Goal: Navigation & Orientation: Find specific page/section

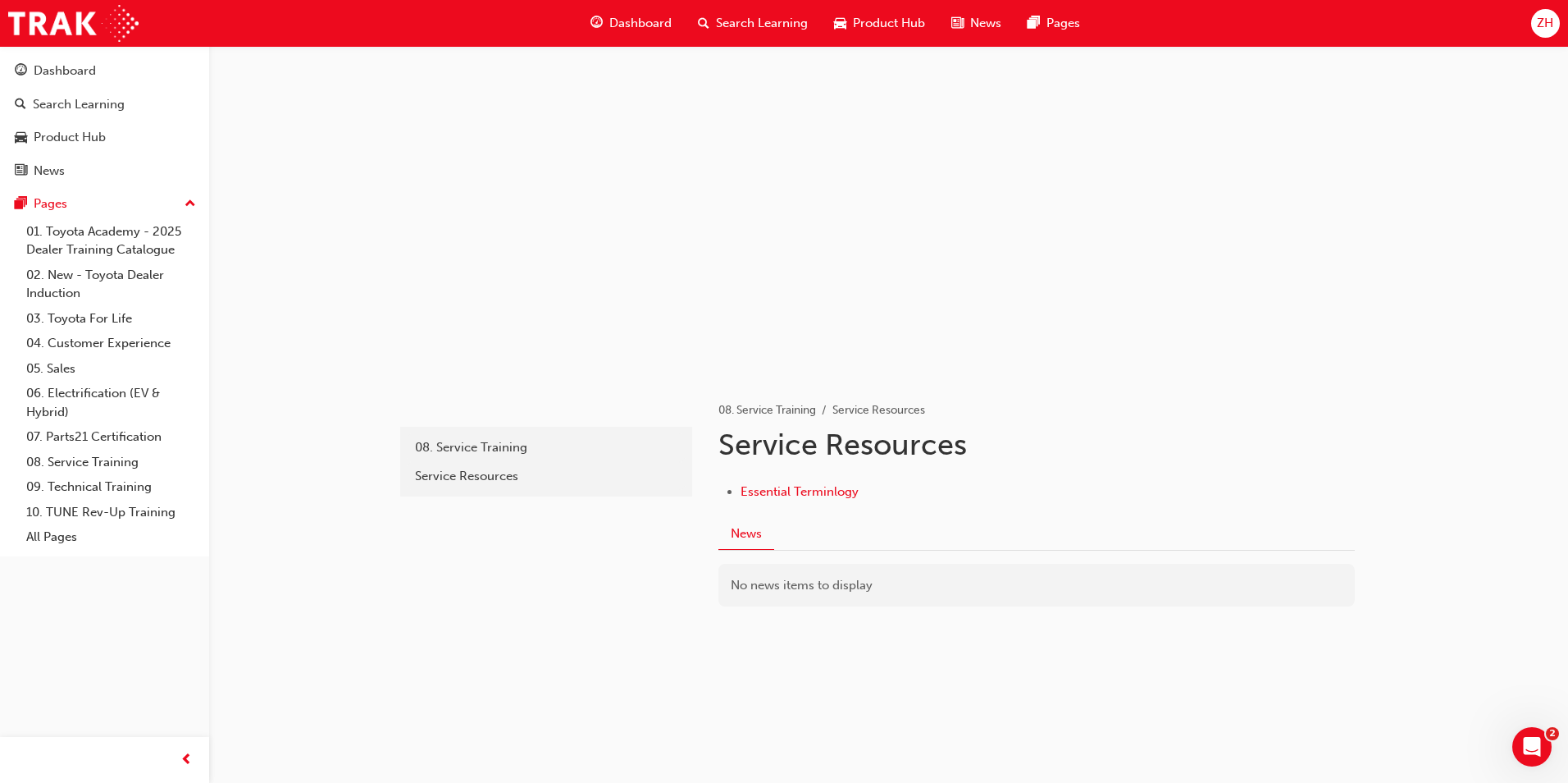
click at [627, 24] on span "Dashboard" at bounding box center [640, 24] width 62 height 19
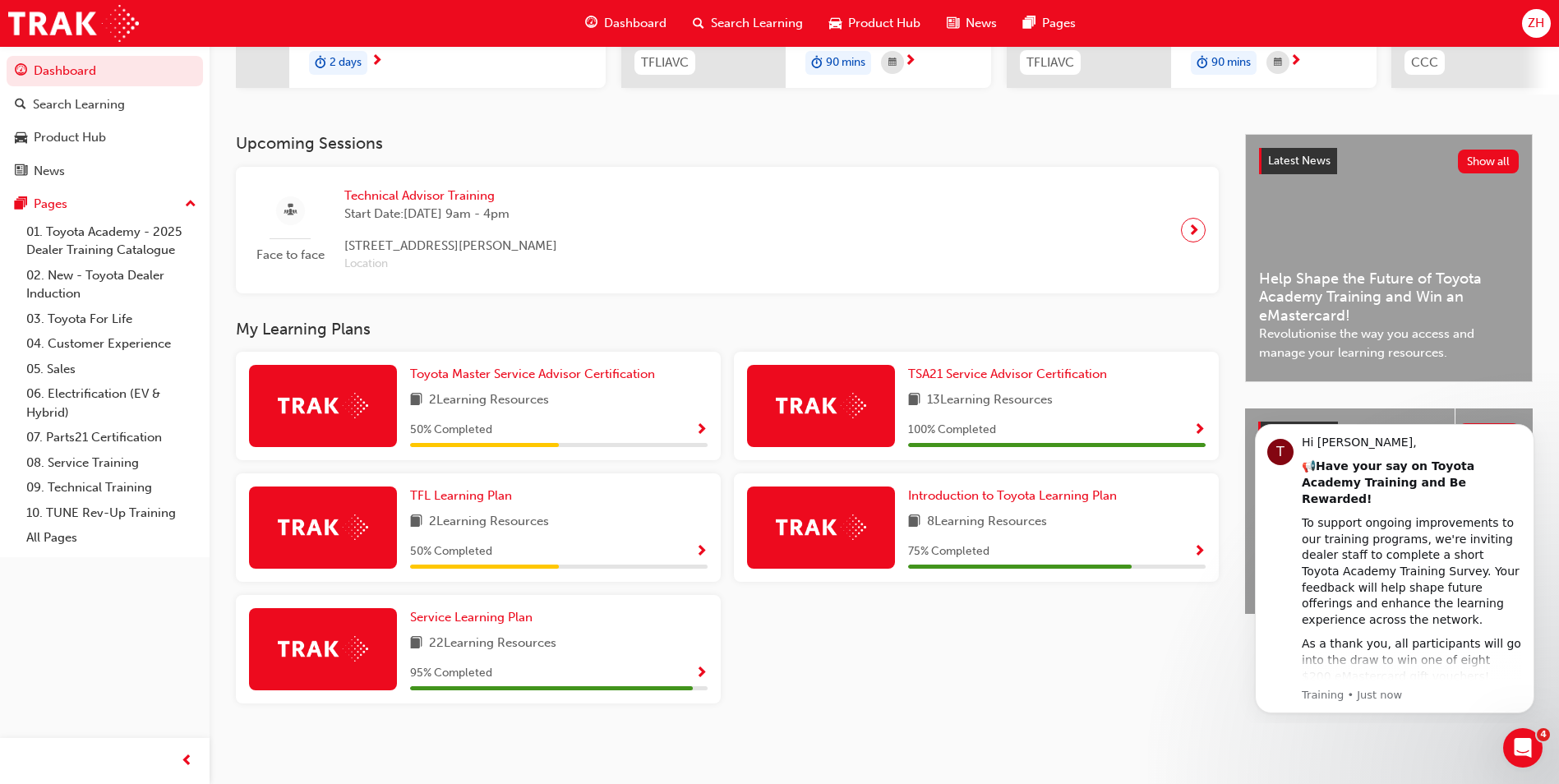
scroll to position [290, 0]
click at [465, 613] on span "Service Learning Plan" at bounding box center [470, 617] width 122 height 15
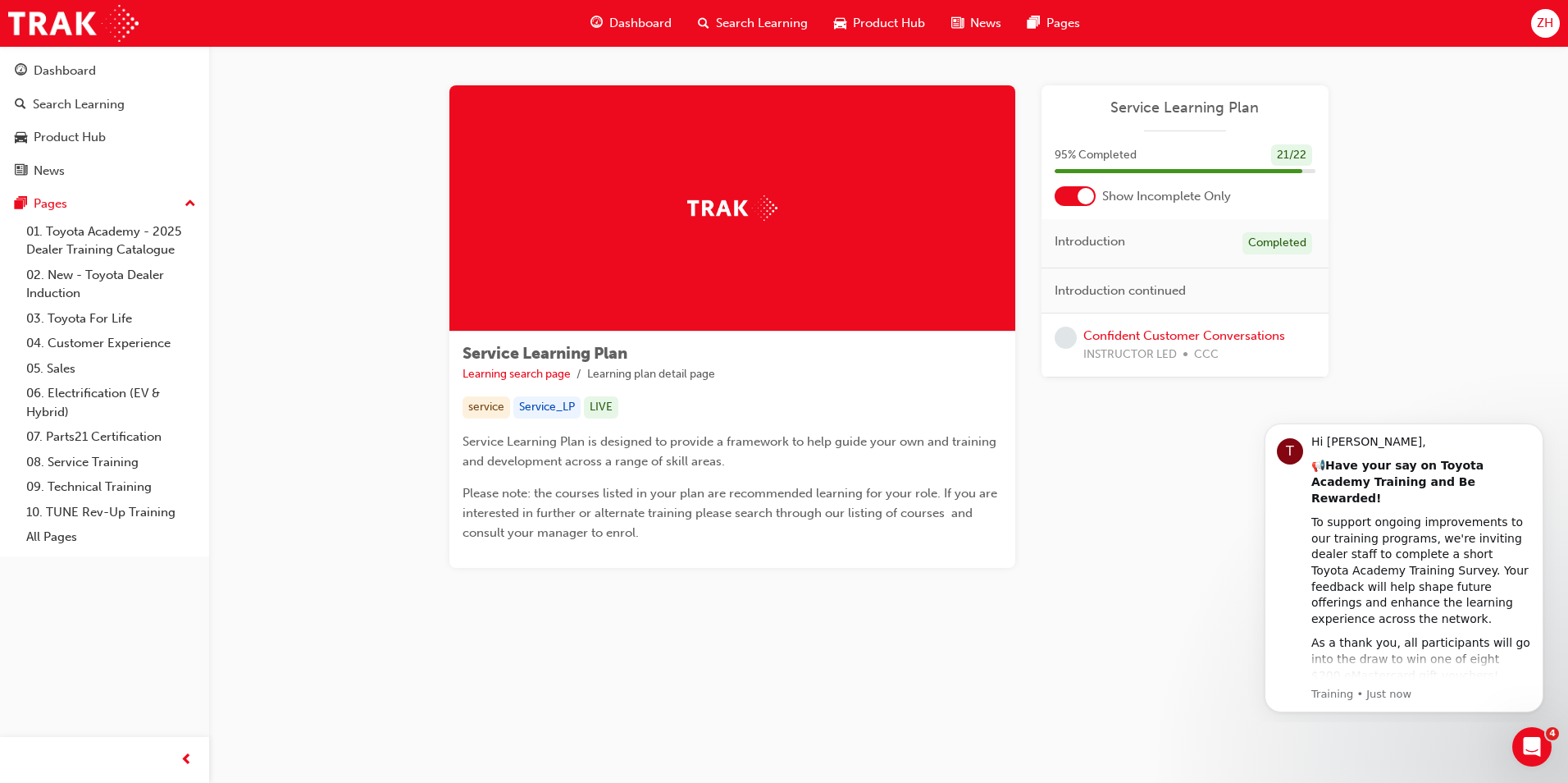
click at [659, 26] on span "Dashboard" at bounding box center [640, 24] width 62 height 19
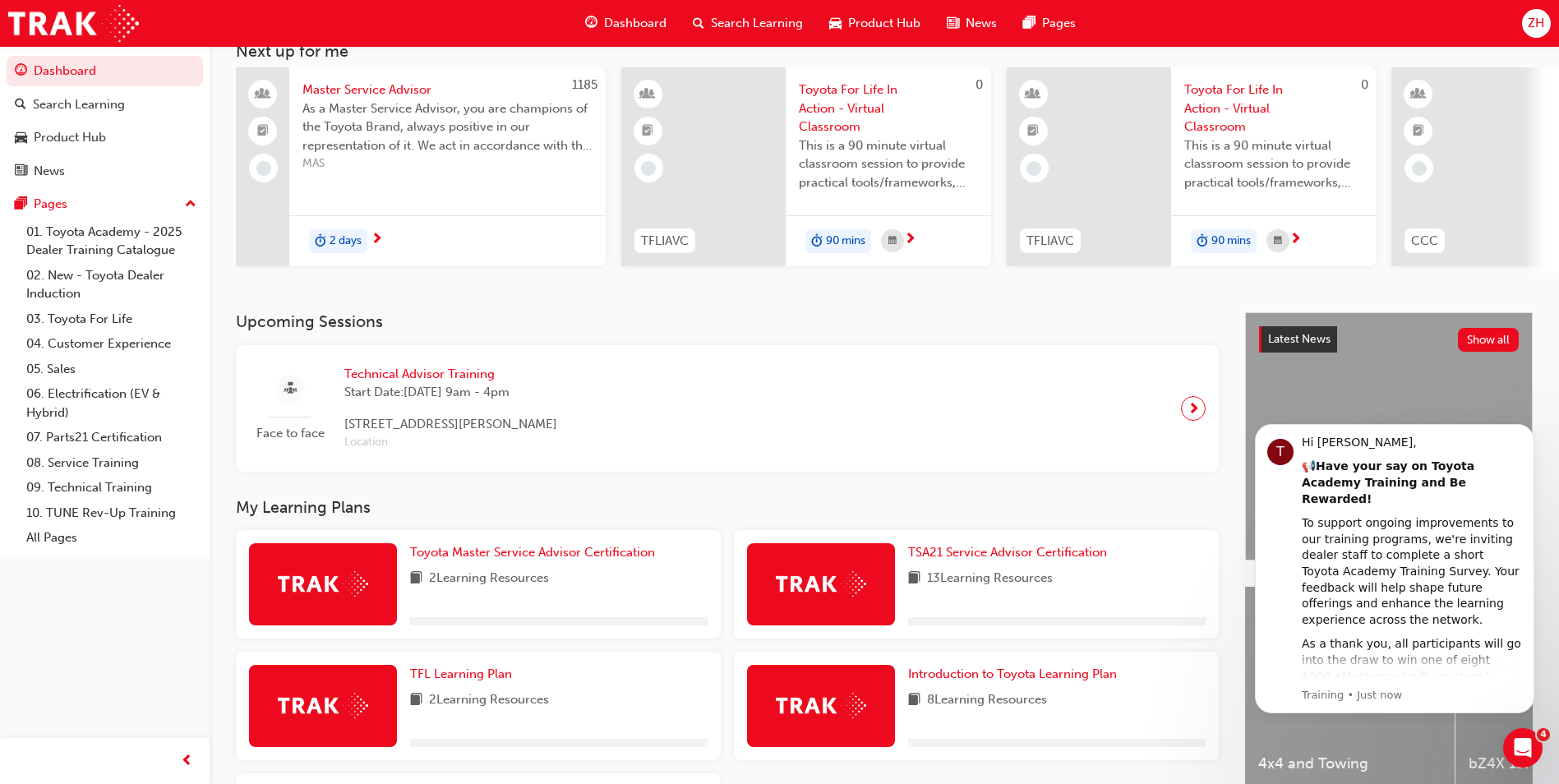
scroll to position [290, 0]
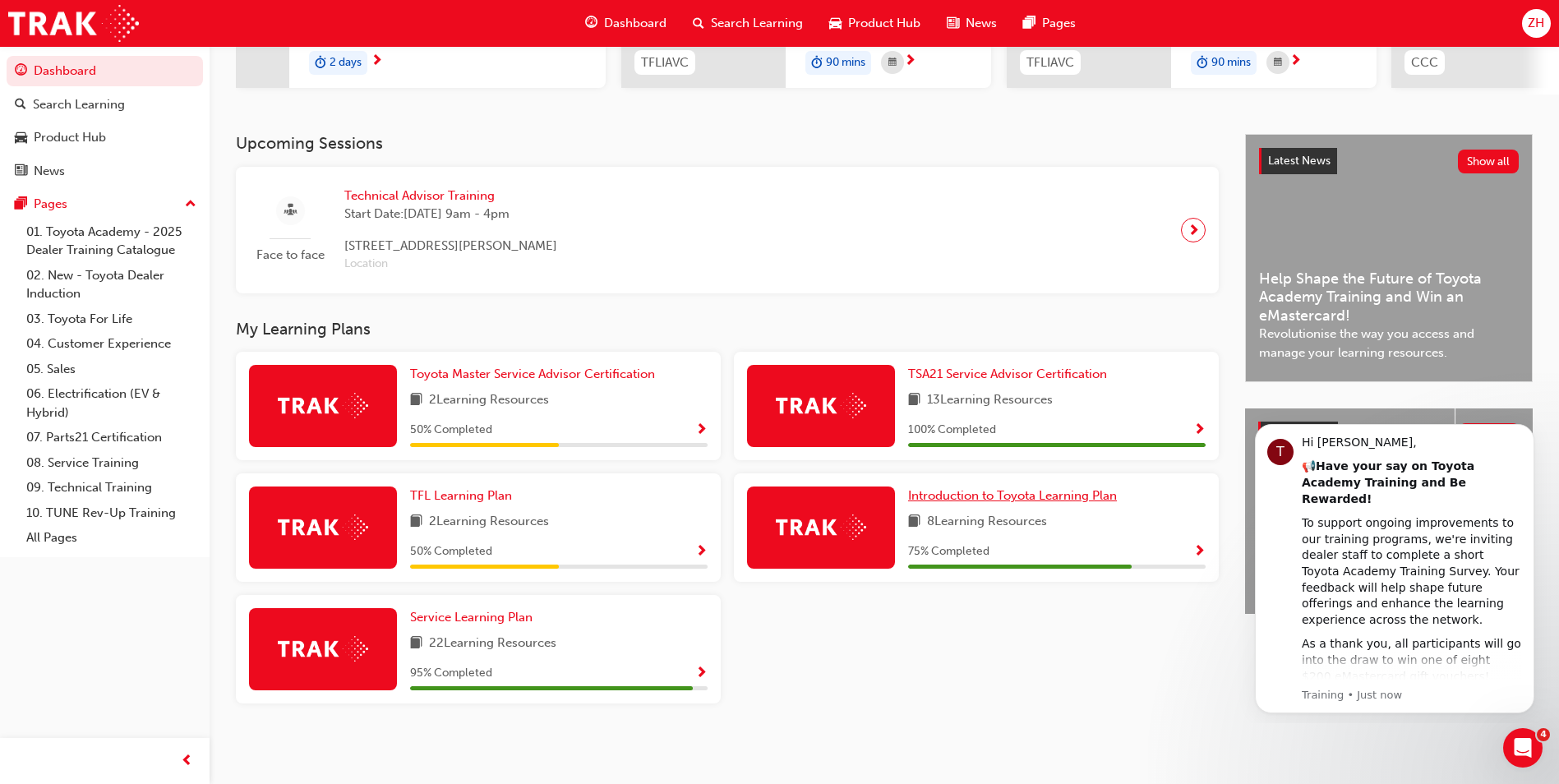
click at [957, 500] on span "Introduction to Toyota Learning Plan" at bounding box center [1012, 496] width 209 height 15
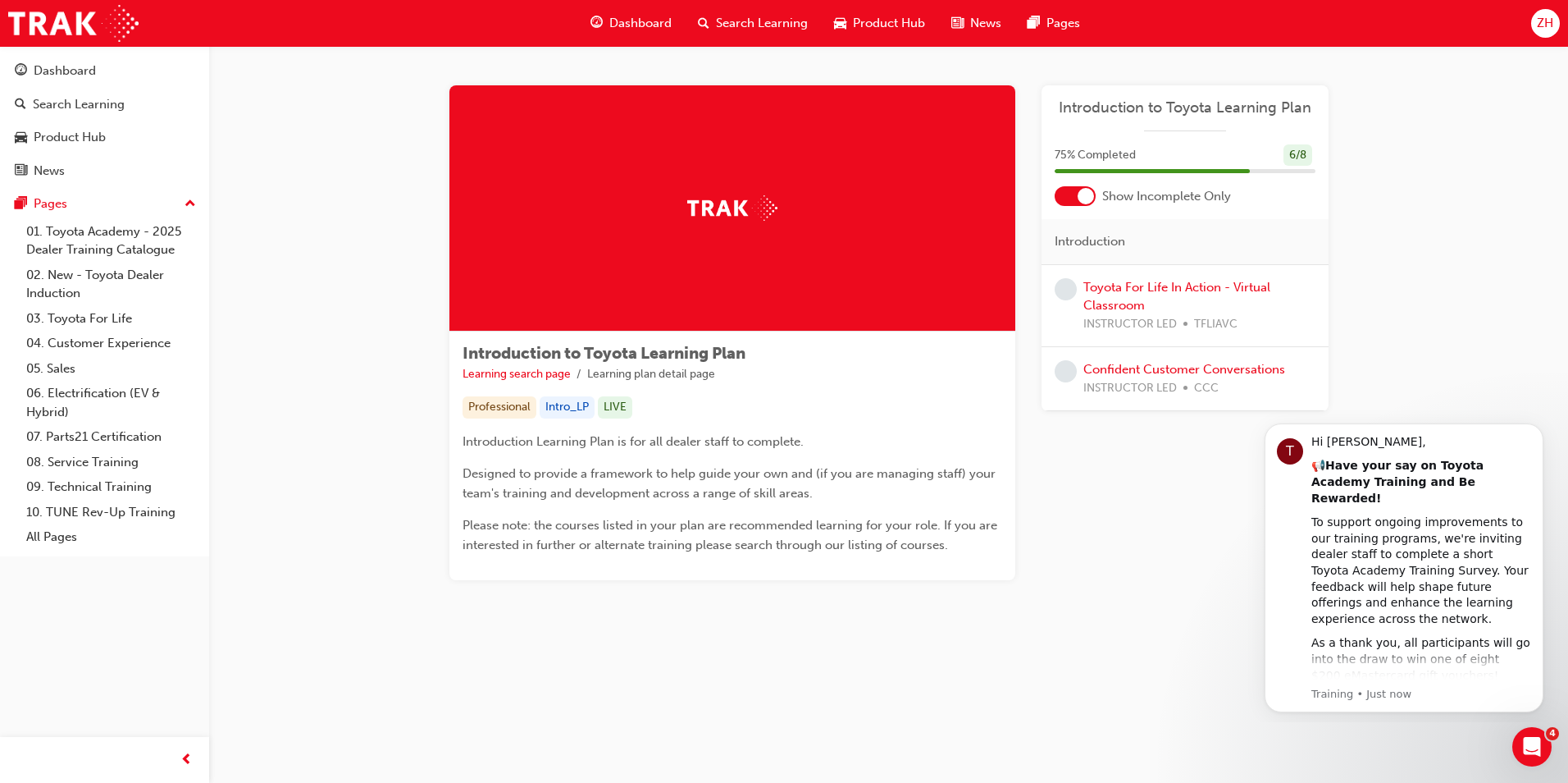
click at [639, 28] on span "Dashboard" at bounding box center [640, 24] width 62 height 19
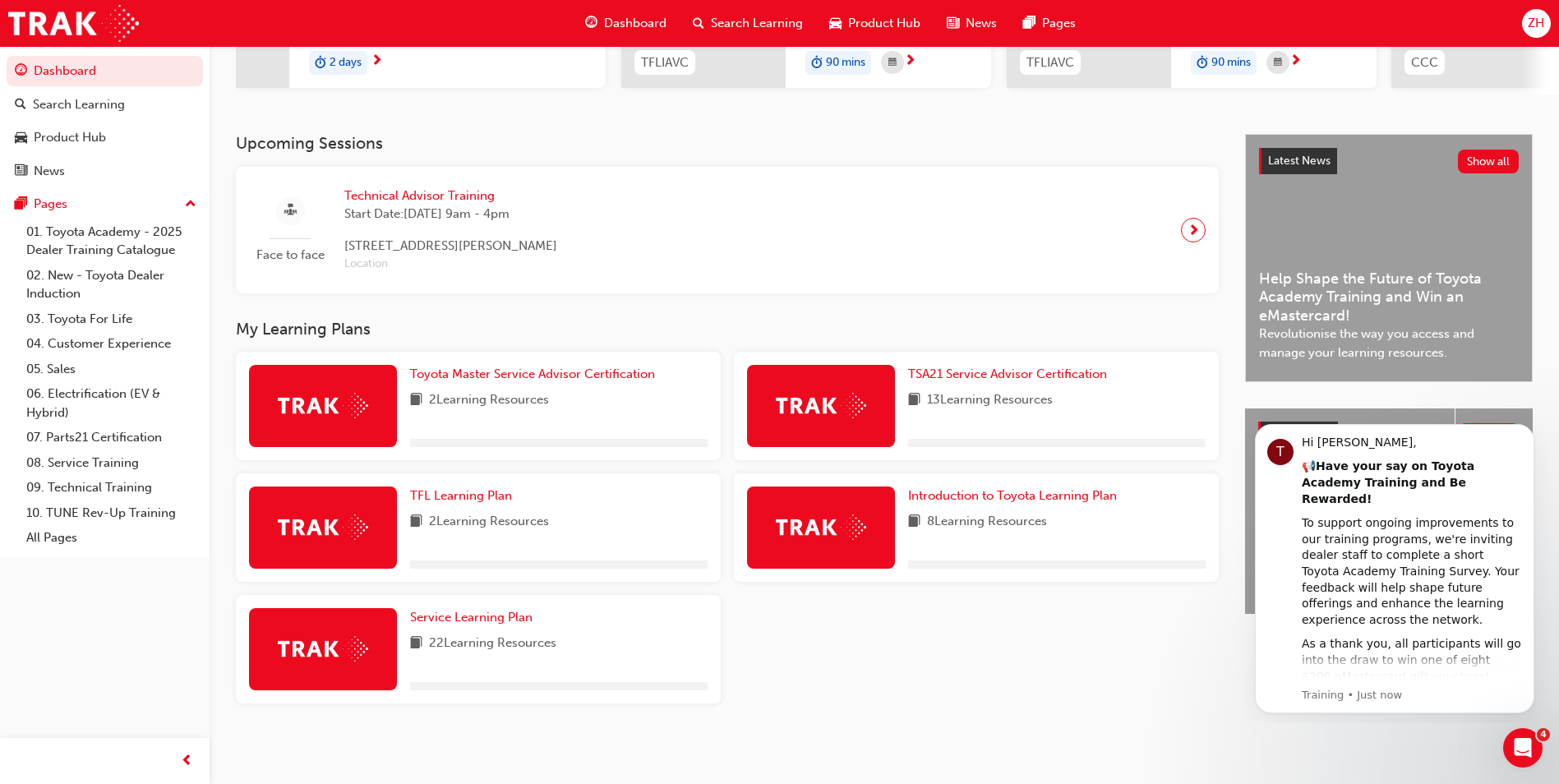
scroll to position [290, 0]
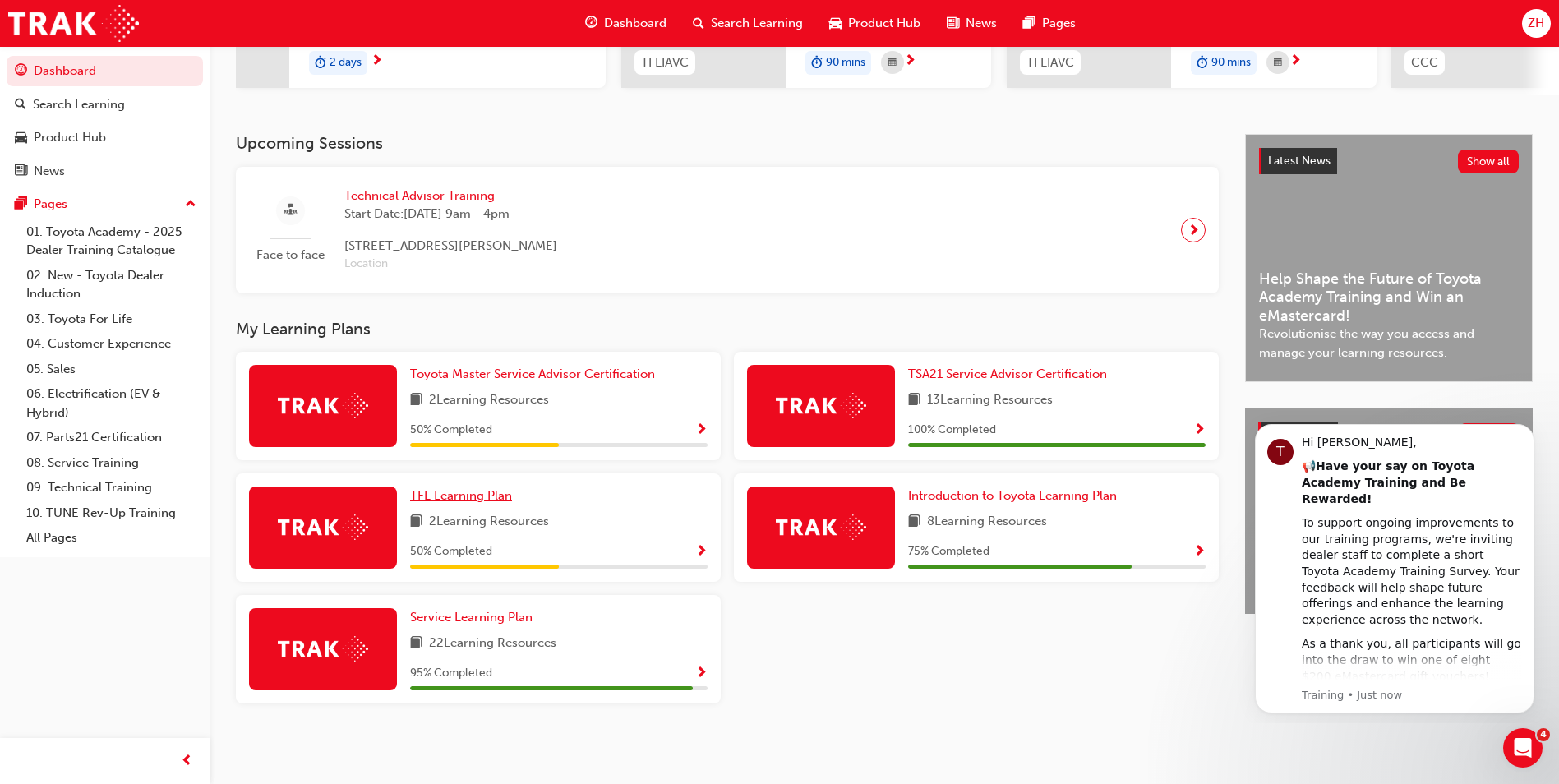
click at [492, 497] on span "TFL Learning Plan" at bounding box center [461, 496] width 102 height 15
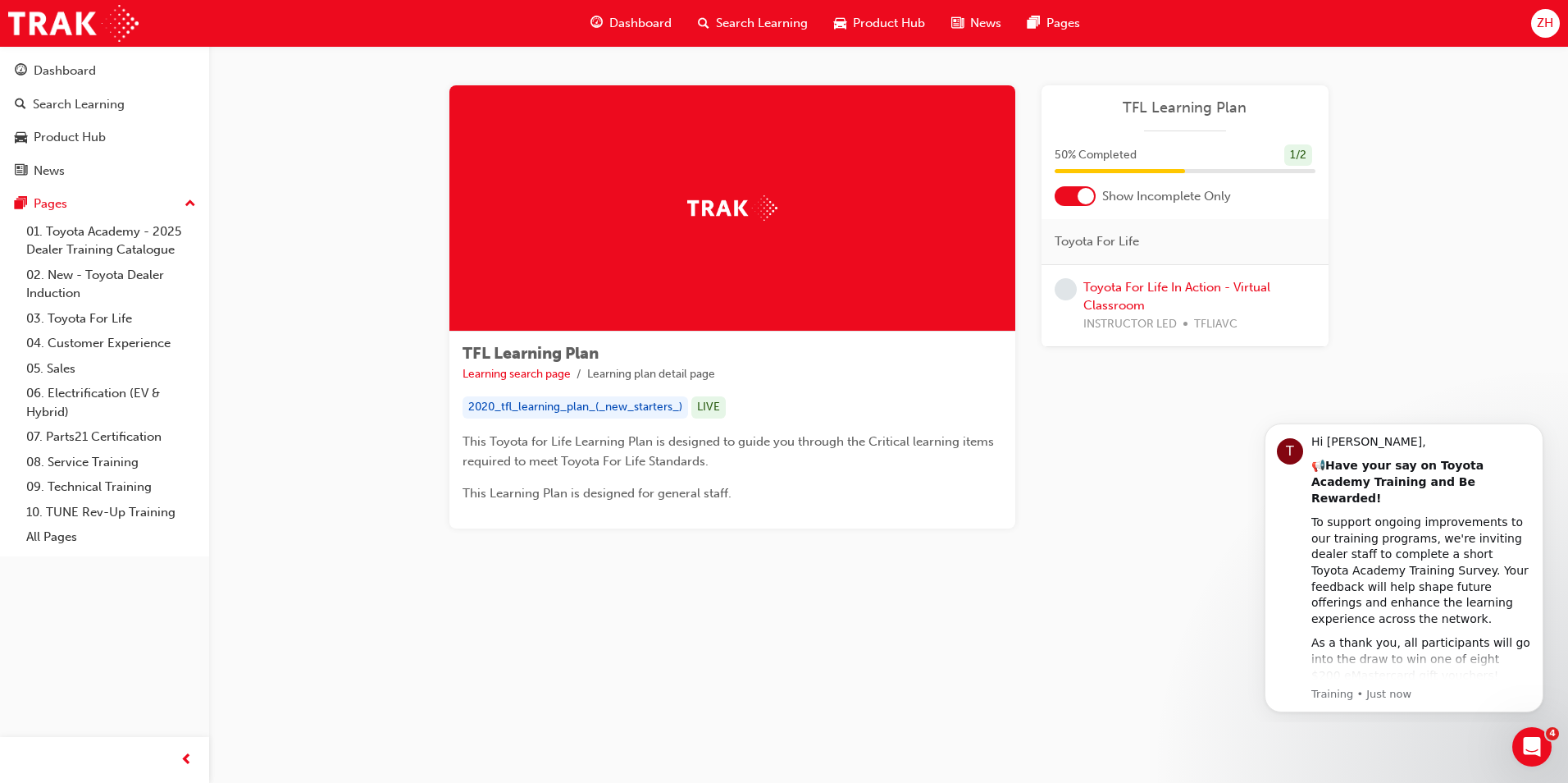
click at [636, 17] on span "Dashboard" at bounding box center [640, 24] width 62 height 19
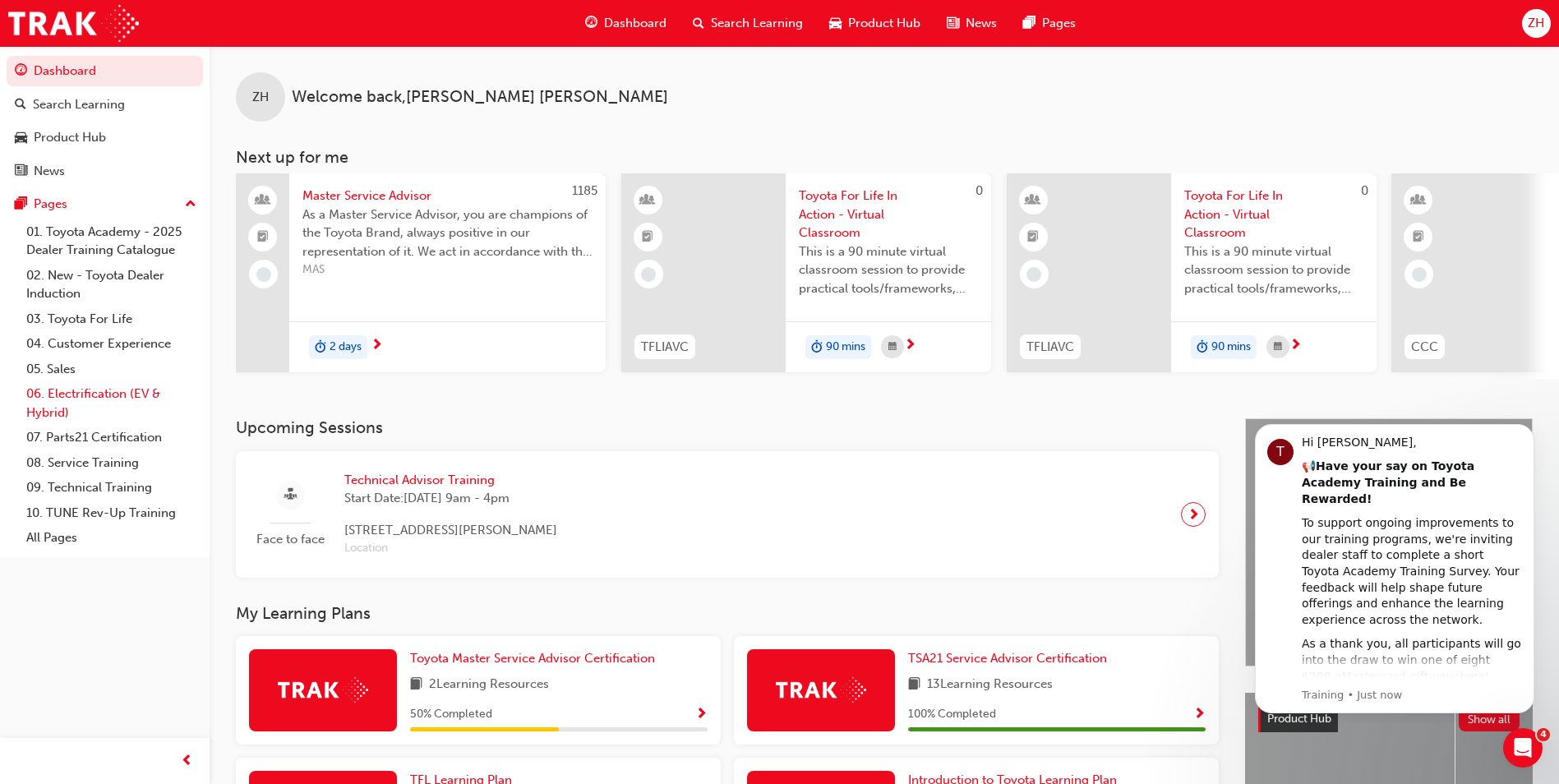
click at [96, 392] on link "06. Electrification (EV & Hybrid)" at bounding box center [112, 403] width 184 height 44
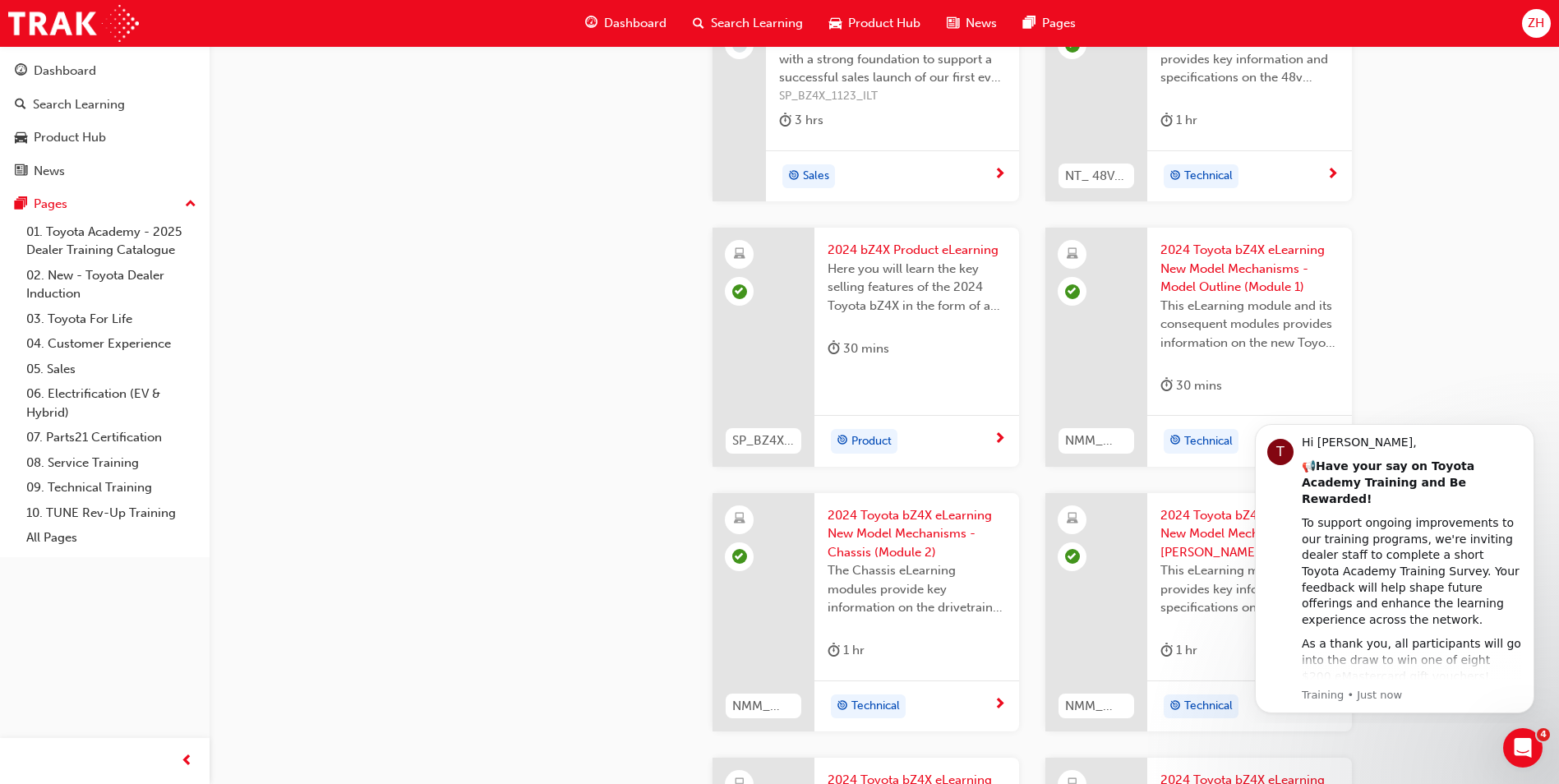
scroll to position [740, 0]
